Goal: Information Seeking & Learning: Learn about a topic

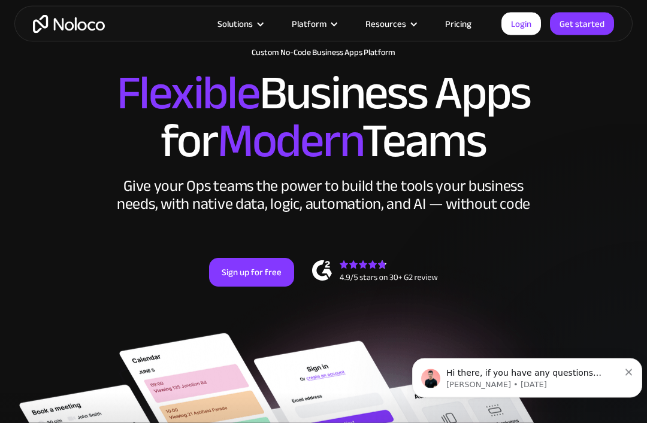
scroll to position [72, 0]
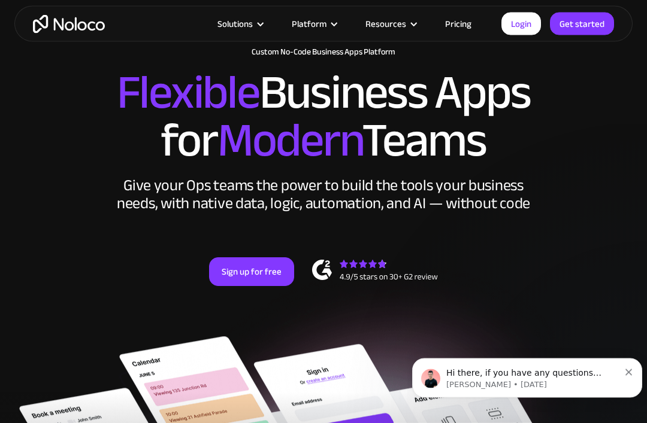
click at [467, 28] on link "Pricing" at bounding box center [458, 24] width 56 height 16
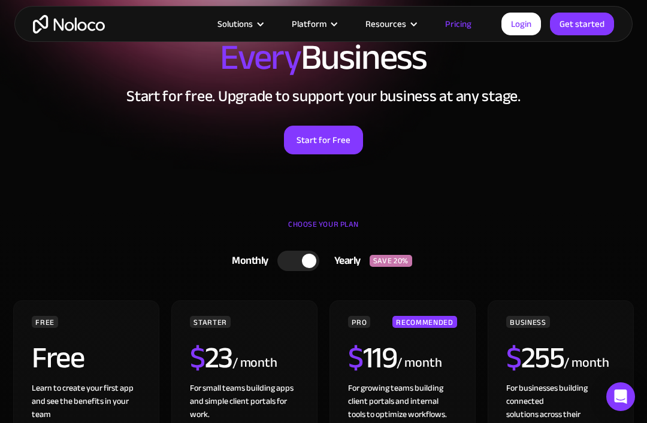
scroll to position [109, 0]
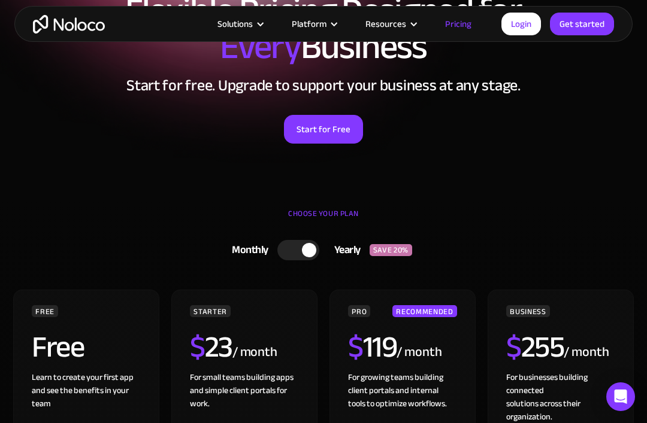
click at [286, 251] on div at bounding box center [298, 250] width 42 height 20
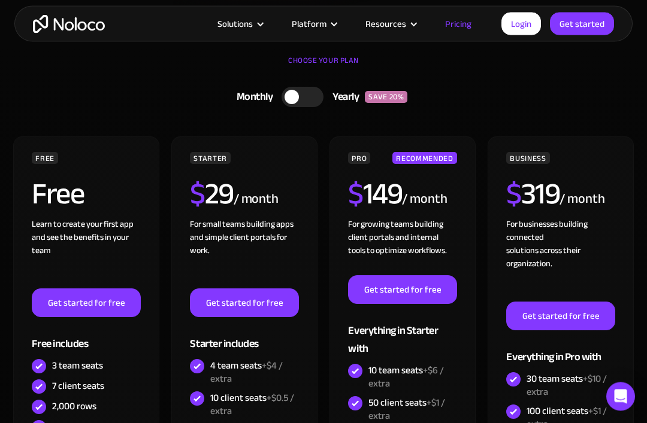
scroll to position [0, 0]
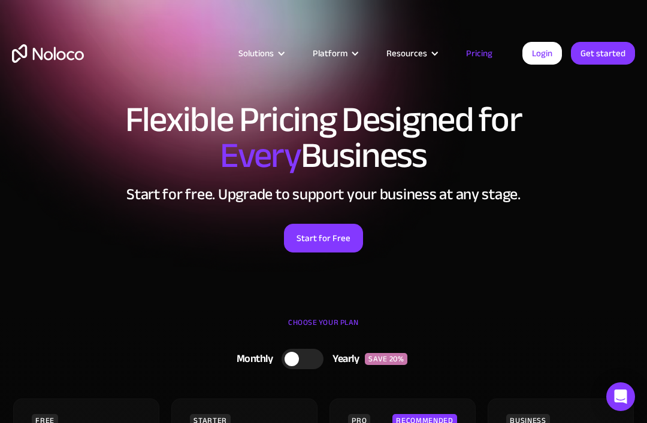
click at [347, 50] on div "Platform" at bounding box center [330, 54] width 35 height 16
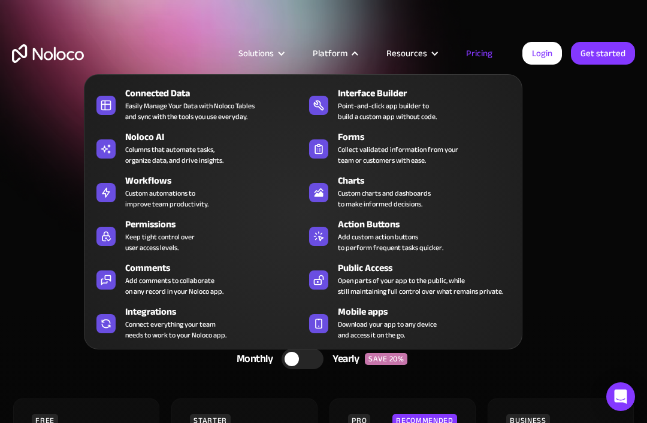
click at [388, 107] on div "Point-and-click app builder to build a custom app without code." at bounding box center [387, 112] width 99 height 22
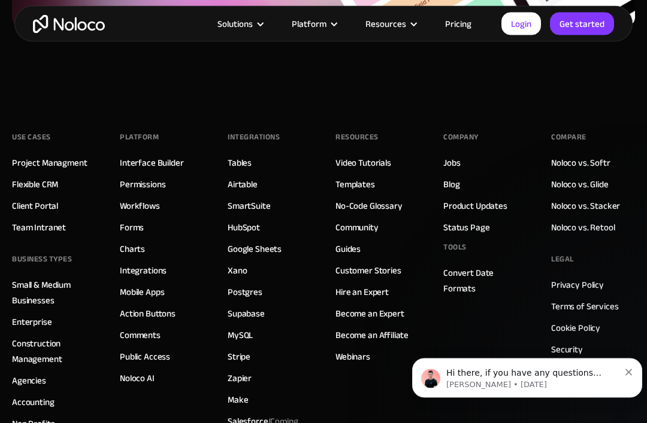
scroll to position [4031, 0]
click at [138, 231] on link "Forms" at bounding box center [132, 228] width 24 height 16
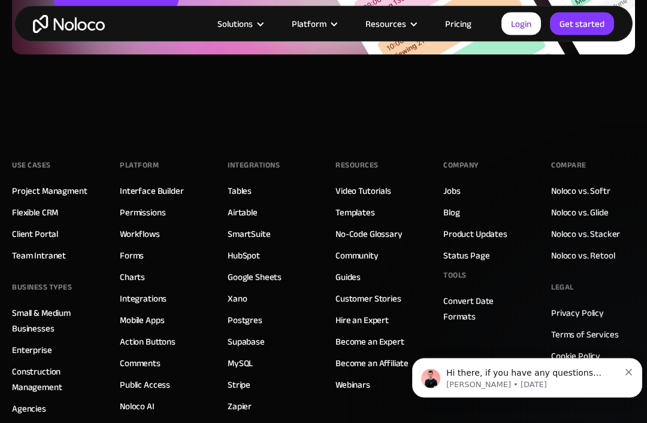
scroll to position [4390, 0]
click at [145, 314] on link "Mobile Apps" at bounding box center [142, 321] width 44 height 16
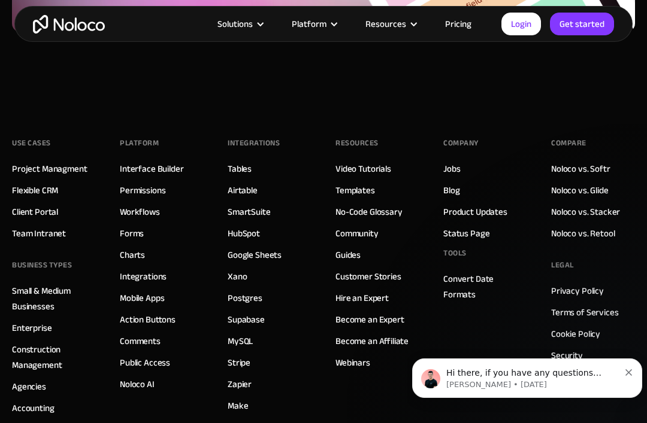
scroll to position [4083, 0]
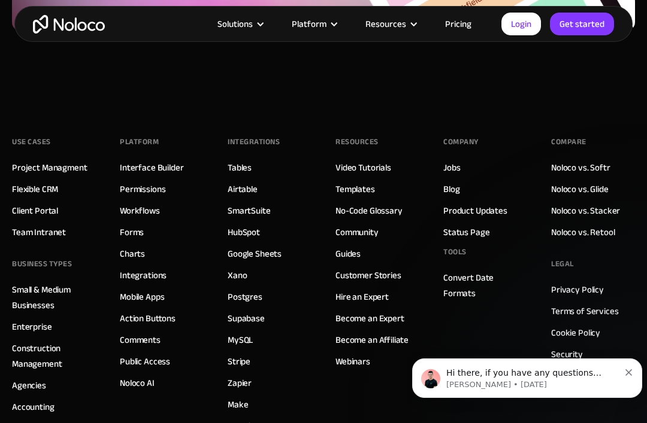
click at [156, 171] on link "Interface Builder" at bounding box center [151, 168] width 63 height 16
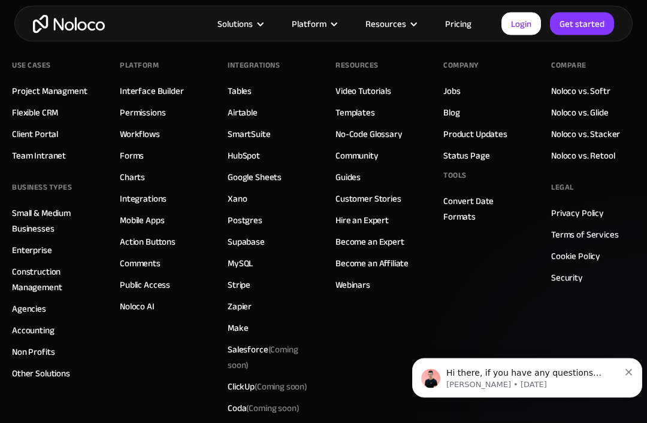
scroll to position [4103, 0]
click at [149, 240] on link "Action Buttons" at bounding box center [148, 242] width 56 height 16
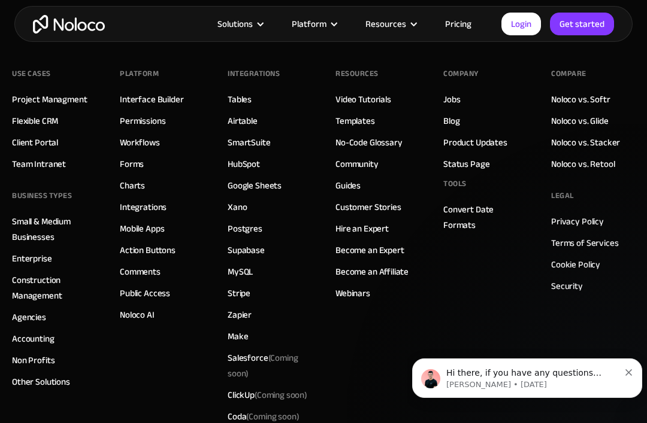
scroll to position [4332, 0]
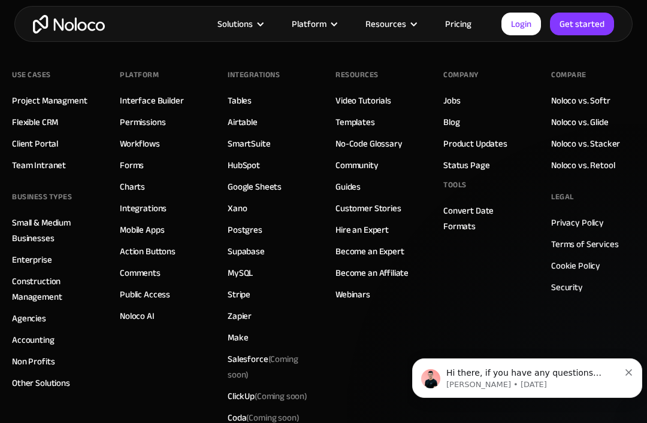
click at [573, 124] on link "Noloco vs. Glide" at bounding box center [580, 122] width 58 height 16
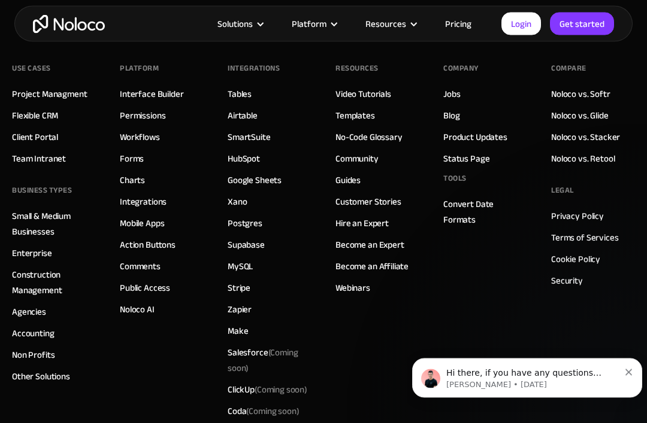
scroll to position [3320, 0]
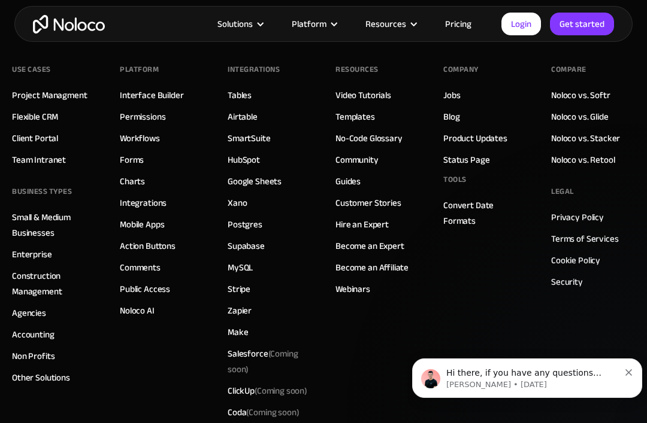
click at [355, 180] on link "Guides" at bounding box center [347, 182] width 25 height 16
